Goal: Task Accomplishment & Management: Complete application form

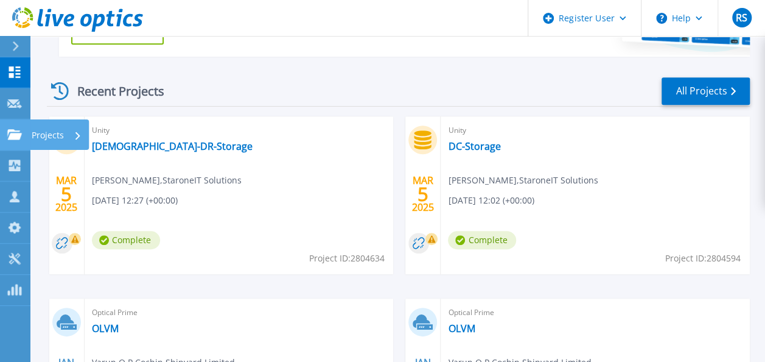
scroll to position [325, 0]
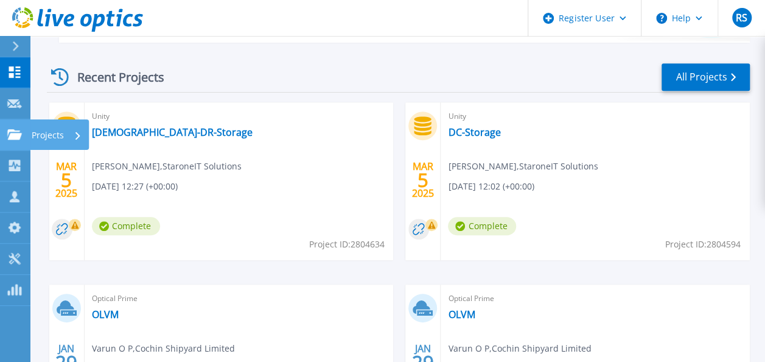
click at [9, 136] on icon at bounding box center [14, 134] width 15 height 10
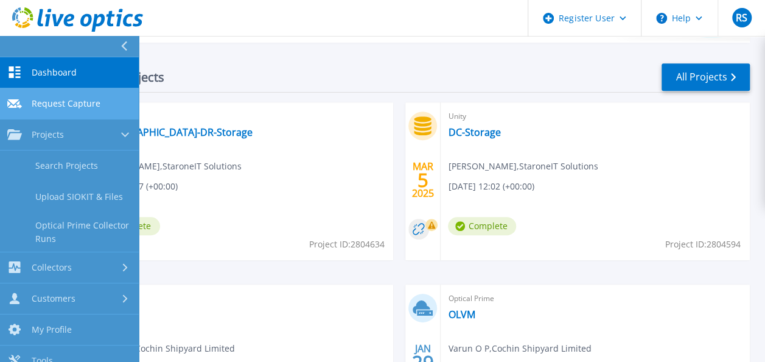
click at [61, 103] on span "Request Capture" at bounding box center [66, 103] width 69 height 11
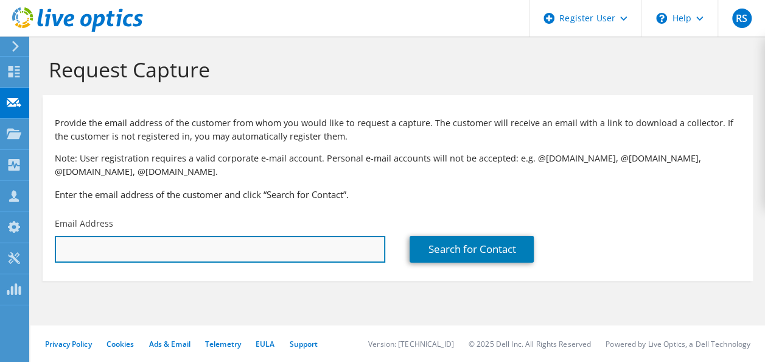
click at [300, 244] on input "text" at bounding box center [220, 249] width 331 height 27
type input "[EMAIL_ADDRESS][DOMAIN_NAME]"
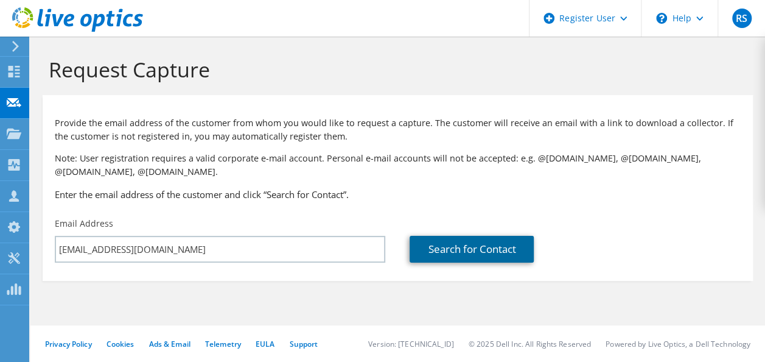
click at [434, 260] on link "Search for Contact" at bounding box center [472, 249] width 124 height 27
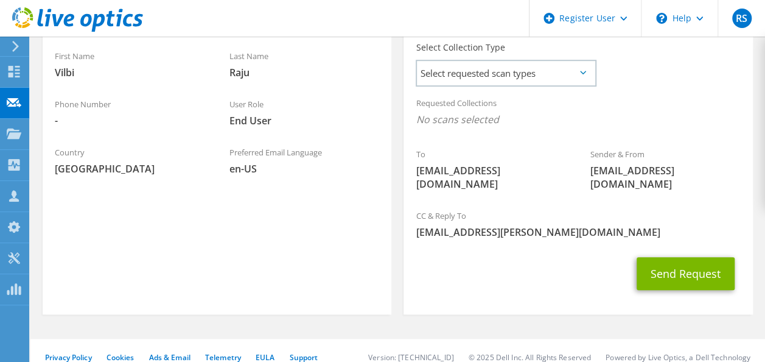
scroll to position [345, 0]
click at [492, 73] on span "Select requested scan types" at bounding box center [506, 72] width 178 height 24
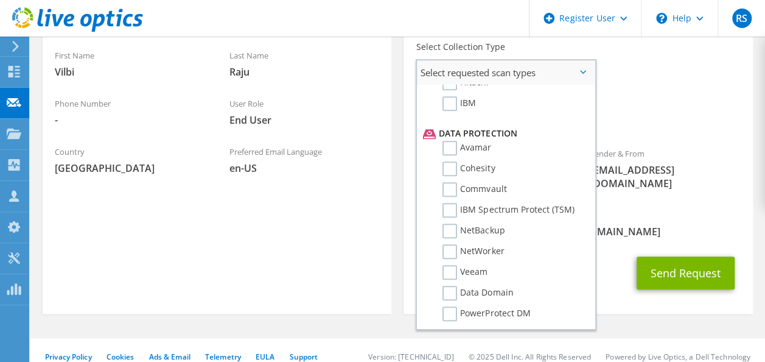
scroll to position [538, 0]
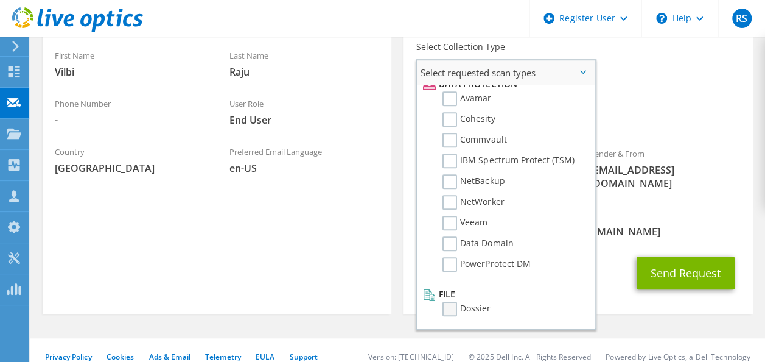
click at [449, 303] on label "Dossier" at bounding box center [467, 308] width 48 height 15
click at [0, 0] on input "Dossier" at bounding box center [0, 0] width 0 height 0
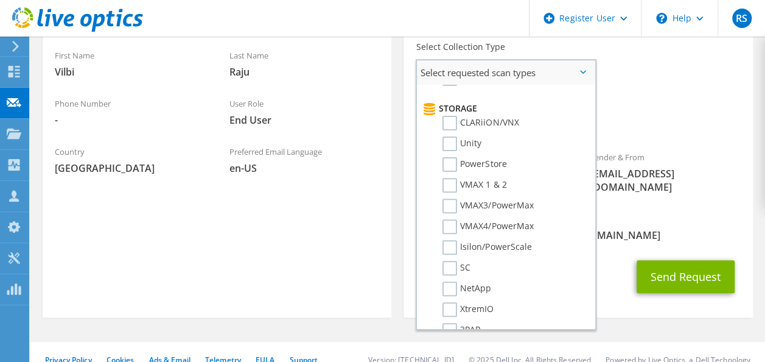
scroll to position [199, 0]
click at [451, 161] on label "PowerStore" at bounding box center [475, 165] width 64 height 15
click at [0, 0] on input "PowerStore" at bounding box center [0, 0] width 0 height 0
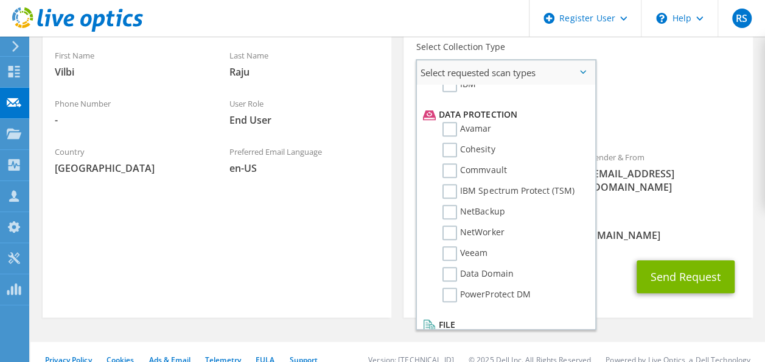
scroll to position [538, 0]
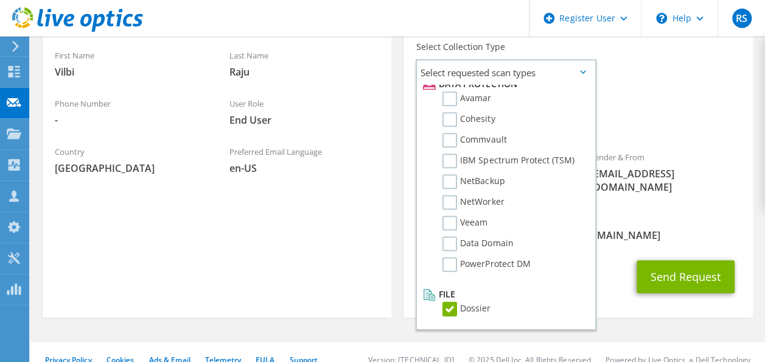
click at [626, 84] on div "To vilbiraju@keltron.org Sender & From liveoptics@liveoptics.com" at bounding box center [578, 80] width 349 height 252
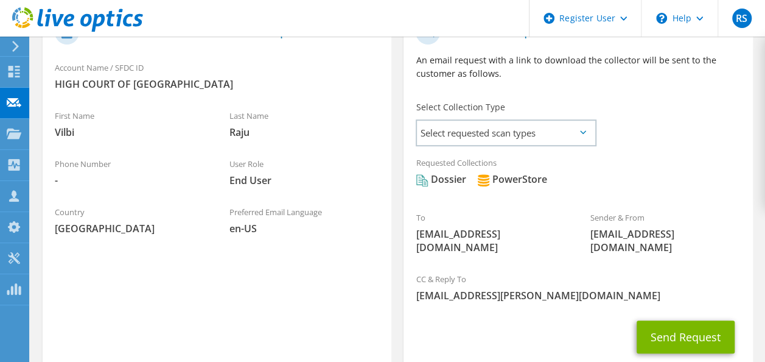
scroll to position [289, 0]
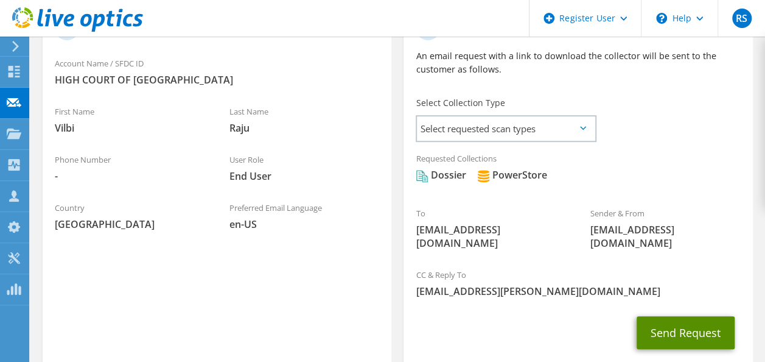
click at [665, 316] on button "Send Request" at bounding box center [686, 332] width 98 height 33
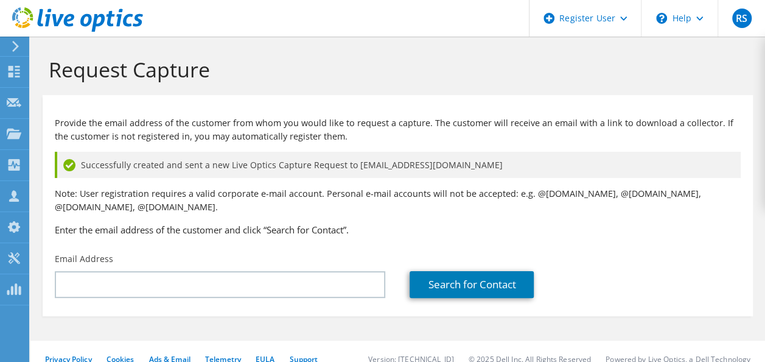
scroll to position [16, 0]
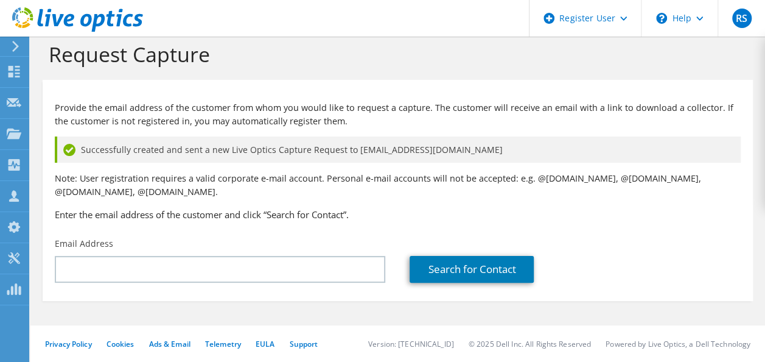
click at [403, 190] on p "Note: User registration requires a valid corporate e-mail account. Personal e-m…" at bounding box center [398, 185] width 686 height 27
click at [433, 151] on div "Successfully created and sent a new Live Optics Capture Request to [EMAIL_ADDRE…" at bounding box center [398, 149] width 686 height 26
click at [396, 223] on div "Provide the email address of the customer from whom you would like to request a…" at bounding box center [398, 158] width 710 height 145
click at [435, 200] on div "Provide the email address of the customer from whom you would like to request a…" at bounding box center [398, 158] width 710 height 145
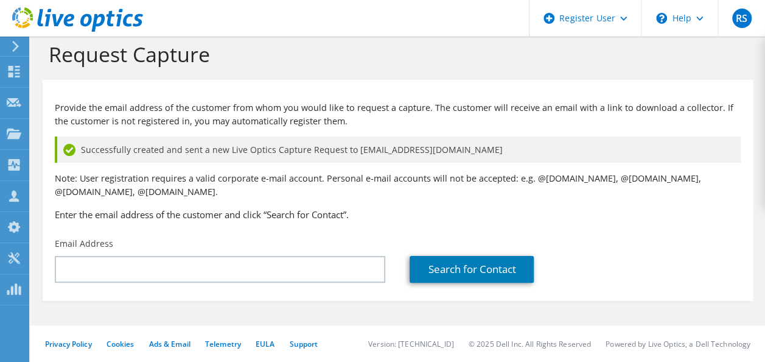
scroll to position [0, 0]
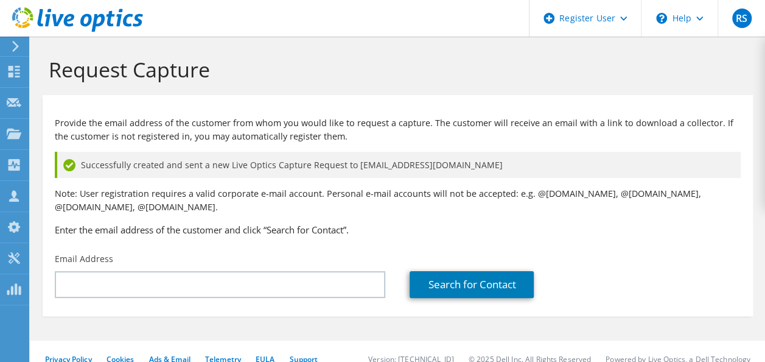
click at [366, 237] on div "Provide the email address of the customer from whom you would like to request a…" at bounding box center [398, 173] width 710 height 145
click at [443, 57] on h1 "Request Capture" at bounding box center [395, 70] width 692 height 26
